Goal: Task Accomplishment & Management: Use online tool/utility

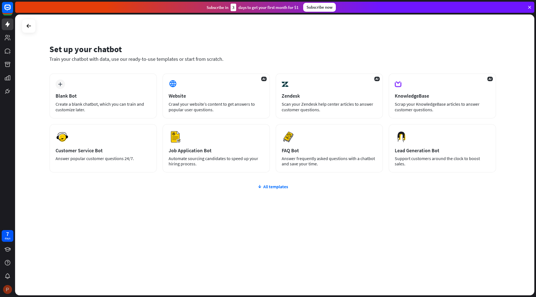
click at [8, 288] on img at bounding box center [7, 289] width 9 height 9
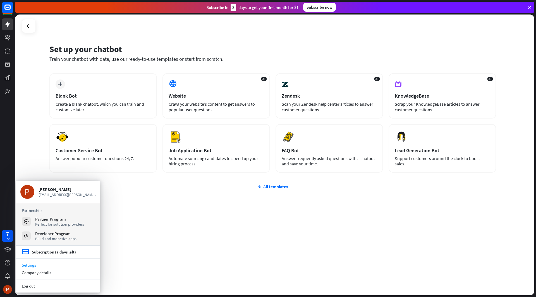
click at [28, 266] on link "Settings" at bounding box center [58, 265] width 84 height 8
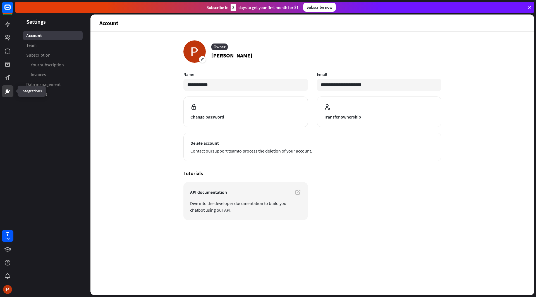
click at [5, 93] on icon at bounding box center [7, 91] width 7 height 7
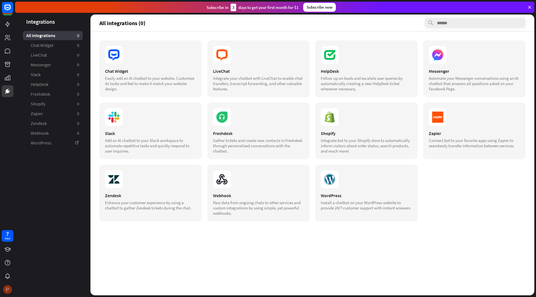
click at [8, 291] on img at bounding box center [7, 289] width 9 height 9
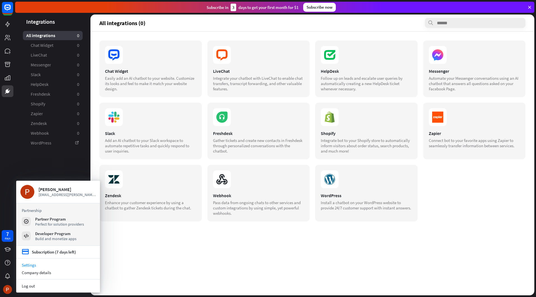
click at [31, 267] on link "Settings" at bounding box center [58, 265] width 84 height 8
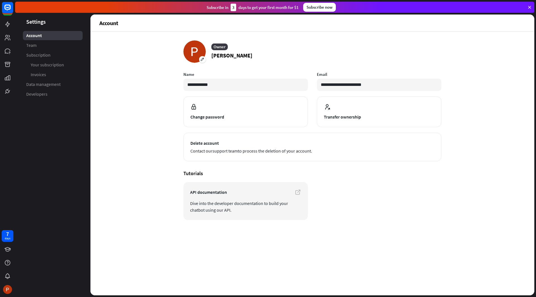
click at [45, 33] on div "Account" at bounding box center [53, 35] width 60 height 9
click at [45, 83] on span "Data management" at bounding box center [43, 84] width 34 height 6
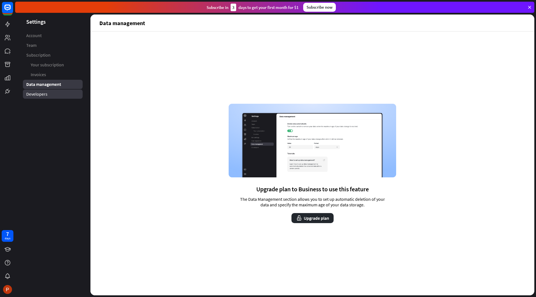
click at [42, 94] on span "Developers" at bounding box center [36, 94] width 21 height 6
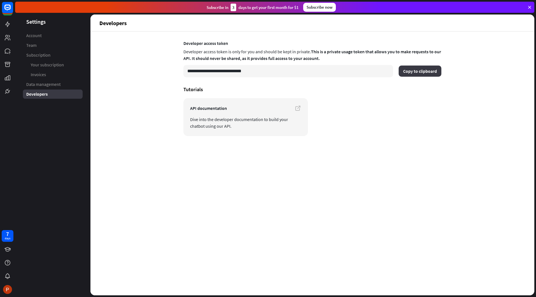
click at [420, 72] on button "Copy to clipboard" at bounding box center [419, 71] width 43 height 11
click at [44, 36] on link "Account" at bounding box center [53, 35] width 60 height 9
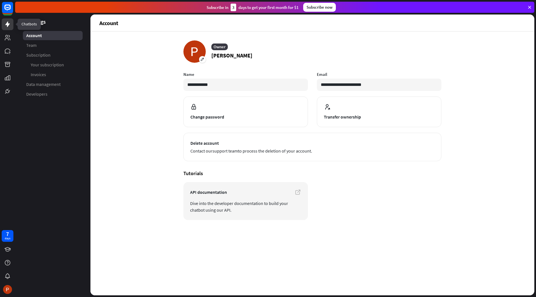
click at [10, 24] on icon at bounding box center [7, 24] width 7 height 7
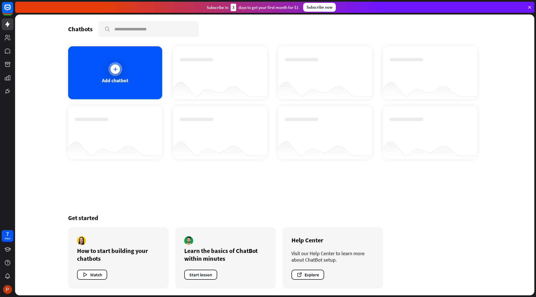
click at [116, 68] on icon at bounding box center [115, 69] width 6 height 6
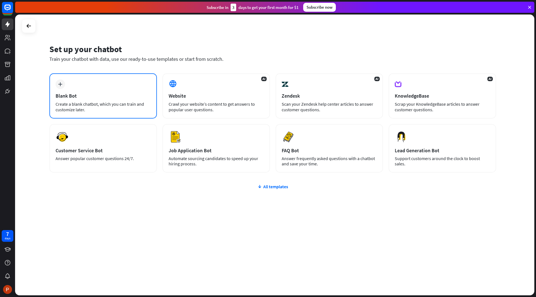
click at [119, 85] on div "plus Blank Bot Create a blank chatbot, which you can train and customize later." at bounding box center [102, 95] width 107 height 45
click at [270, 186] on div "All templates" at bounding box center [272, 187] width 446 height 6
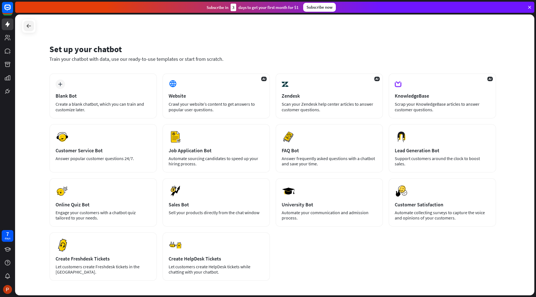
click at [26, 26] on icon at bounding box center [28, 26] width 7 height 7
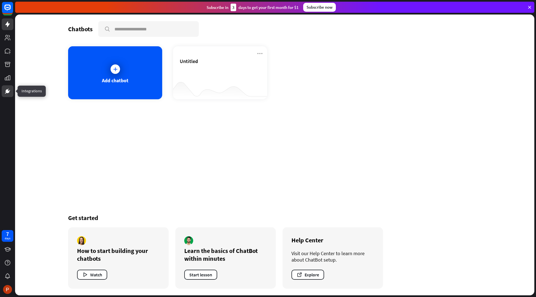
click at [10, 88] on icon at bounding box center [7, 91] width 7 height 7
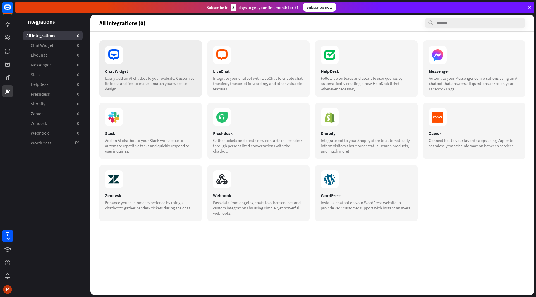
click at [140, 78] on div "Easily add an AI chatbot to your website. Customize its looks and feel to make …" at bounding box center [150, 84] width 91 height 16
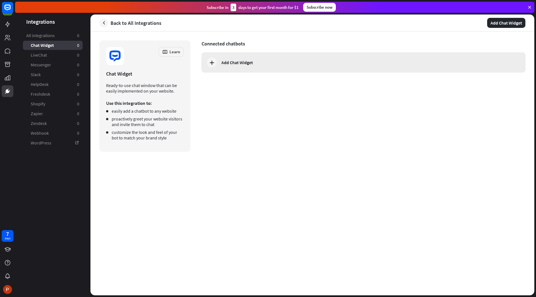
click at [214, 61] on icon at bounding box center [211, 62] width 7 height 7
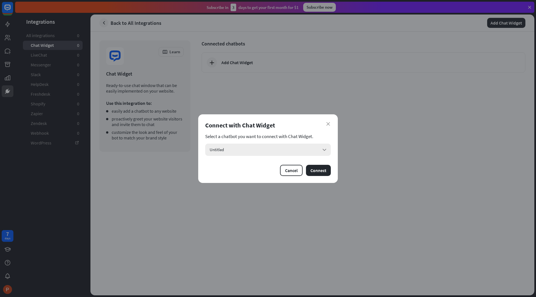
click at [322, 151] on icon "arrow_down" at bounding box center [324, 150] width 6 height 6
click at [246, 160] on div "Untitled checked" at bounding box center [267, 165] width 121 height 11
click at [320, 171] on button "Connect" at bounding box center [318, 170] width 25 height 11
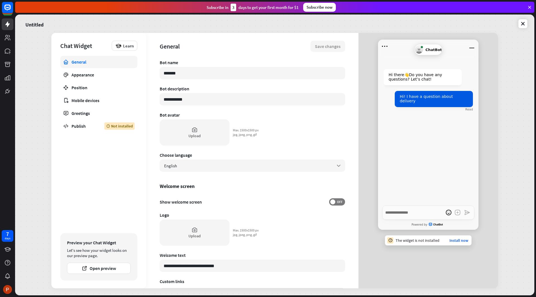
type textarea "*"
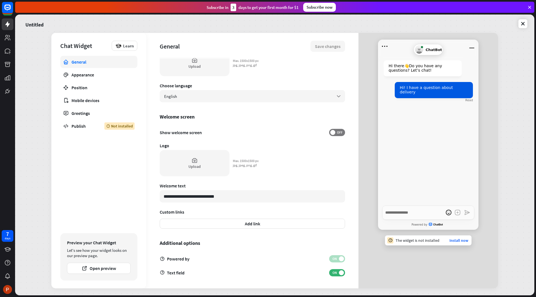
scroll to position [70, 0]
click at [86, 127] on div "Publish" at bounding box center [83, 126] width 25 height 6
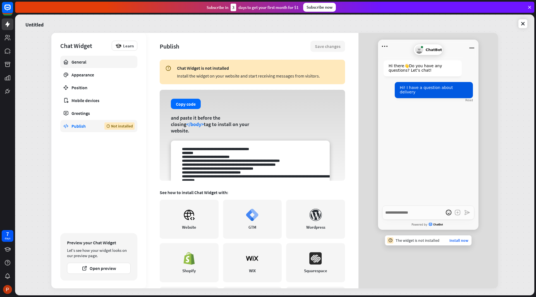
click at [87, 58] on link "General" at bounding box center [98, 62] width 77 height 12
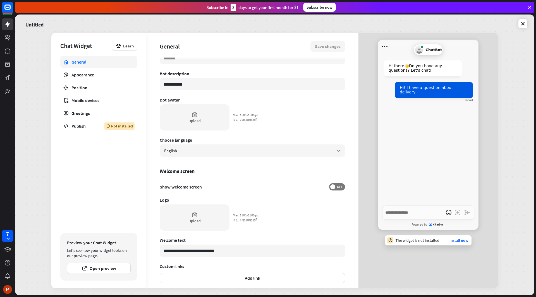
scroll to position [15, 0]
click at [521, 24] on icon at bounding box center [523, 24] width 6 height 6
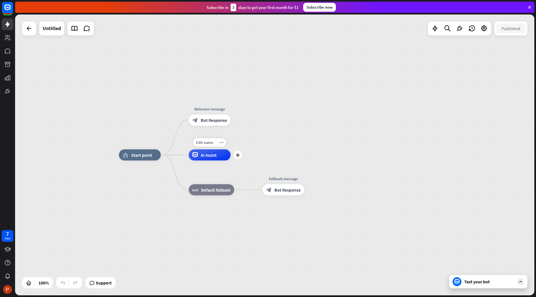
click at [210, 160] on div "AI Assist" at bounding box center [210, 155] width 42 height 11
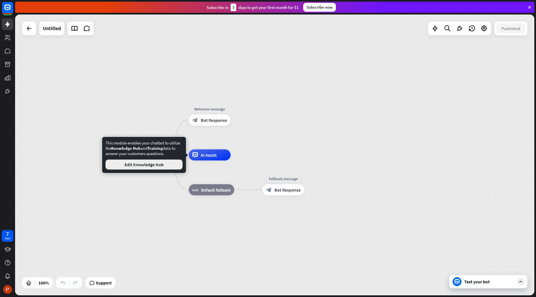
click at [170, 164] on button "Edit Knowledge Hub" at bounding box center [143, 165] width 77 height 10
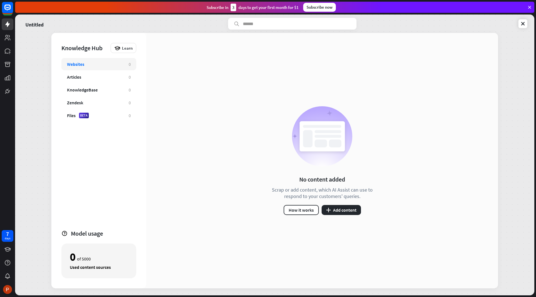
click at [528, 6] on icon at bounding box center [529, 7] width 5 height 5
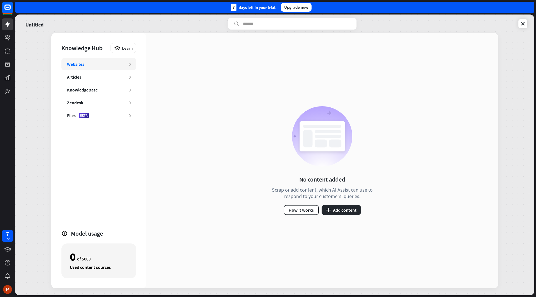
click at [532, 12] on div "7 days left in your trial. Upgrade now" at bounding box center [274, 7] width 519 height 11
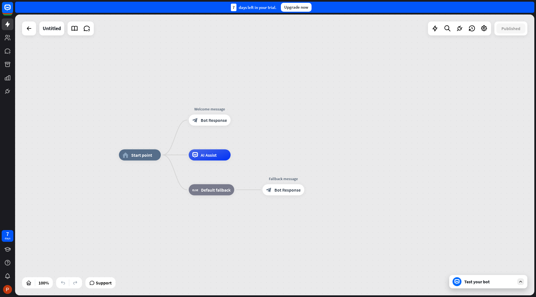
click at [497, 288] on div "Test your bot" at bounding box center [488, 281] width 78 height 13
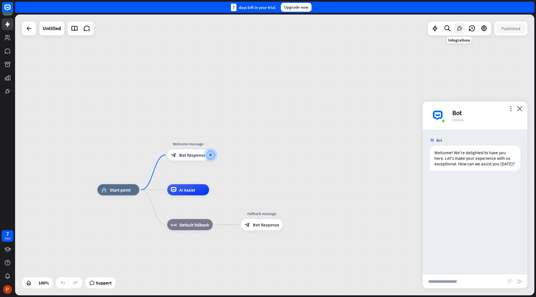
click at [458, 27] on icon at bounding box center [459, 28] width 7 height 7
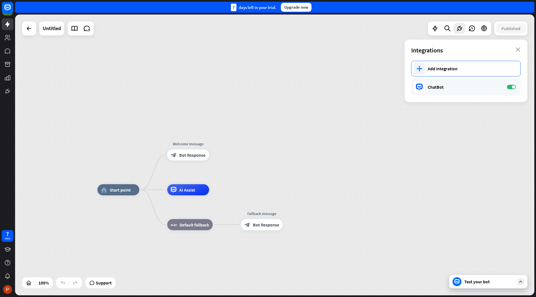
click at [451, 67] on div "Add integration" at bounding box center [471, 69] width 87 height 6
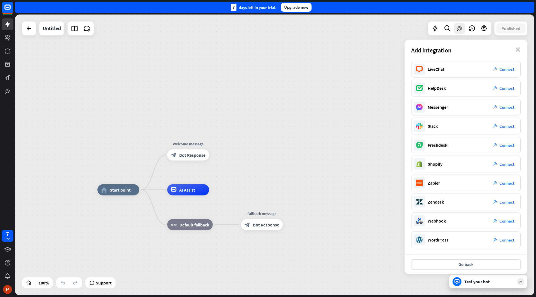
click at [357, 148] on div "home_2 Start point Welcome message block_bot_response Bot Response AI Assist bl…" at bounding box center [274, 155] width 519 height 281
click at [470, 266] on button "Go back" at bounding box center [465, 265] width 109 height 10
